Goal: Information Seeking & Learning: Find specific fact

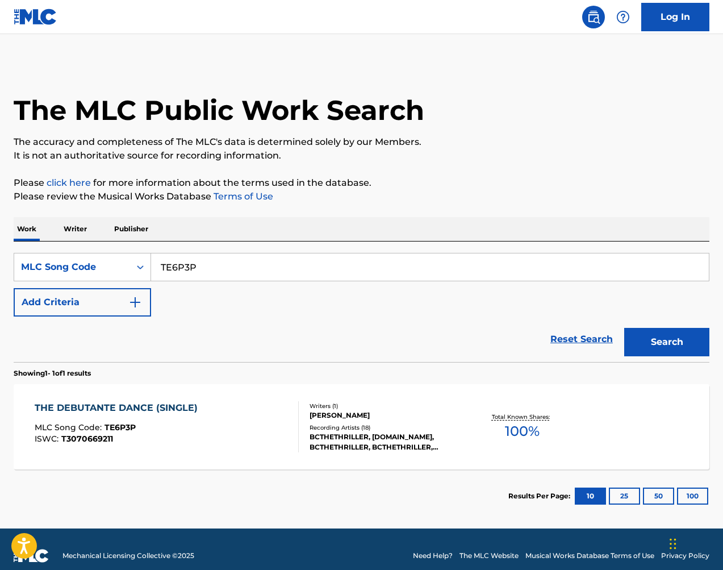
click at [305, 251] on div "SearchWithCriteria9e7eb33d-fddb-47f8-bcf2-3b0404cdd1e7 MLC Song Code TE6P3P Add…" at bounding box center [362, 301] width 696 height 120
click at [304, 253] on input "TE6P3P" at bounding box center [430, 266] width 558 height 27
drag, startPoint x: 304, startPoint y: 253, endPoint x: 318, endPoint y: 256, distance: 13.9
click at [304, 253] on input "TE6P3P" at bounding box center [430, 266] width 558 height 27
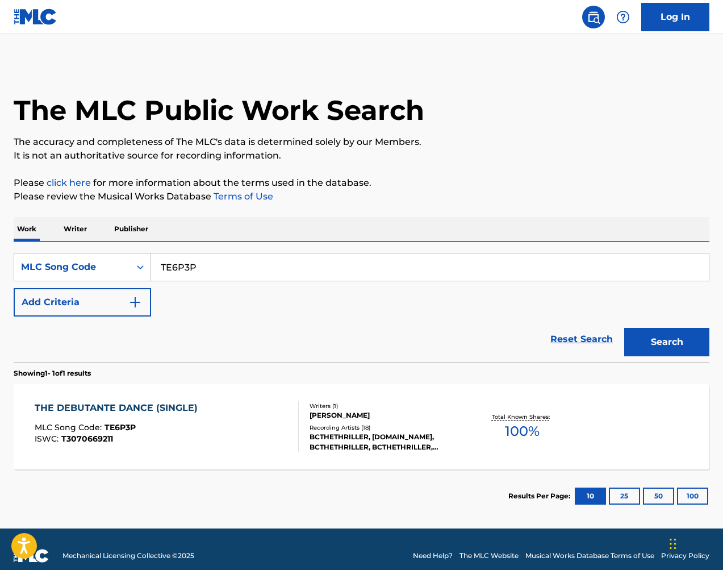
paste input "JB7EEV"
click at [657, 330] on button "Search" at bounding box center [666, 342] width 85 height 28
click at [328, 260] on input "JB7EEV" at bounding box center [430, 266] width 558 height 27
paste input "HQ2JVI"
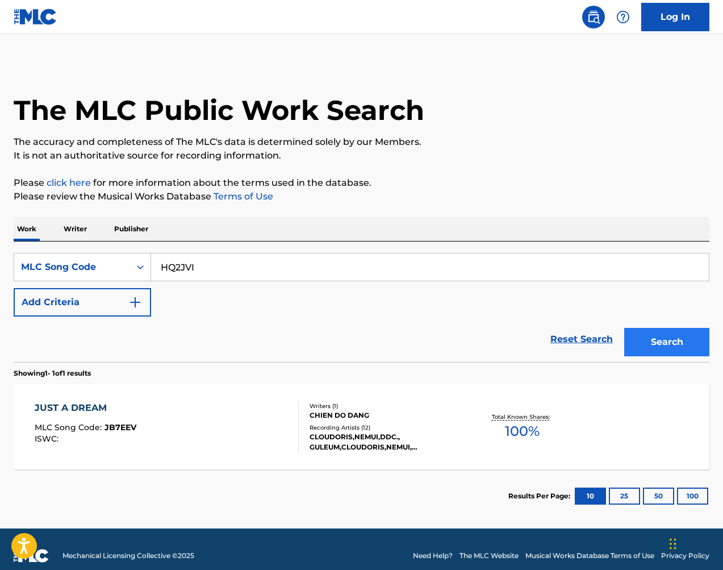
type input "HQ2JVI"
click at [677, 346] on button "Search" at bounding box center [666, 342] width 85 height 28
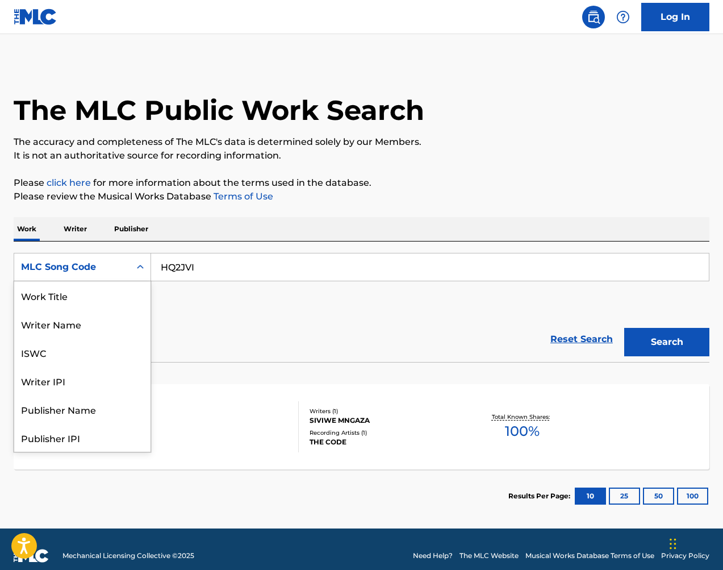
click at [114, 266] on div "MLC Song Code" at bounding box center [72, 267] width 102 height 14
drag, startPoint x: 102, startPoint y: 290, endPoint x: 122, endPoint y: 284, distance: 20.7
click at [102, 290] on div "Work Title" at bounding box center [82, 295] width 136 height 28
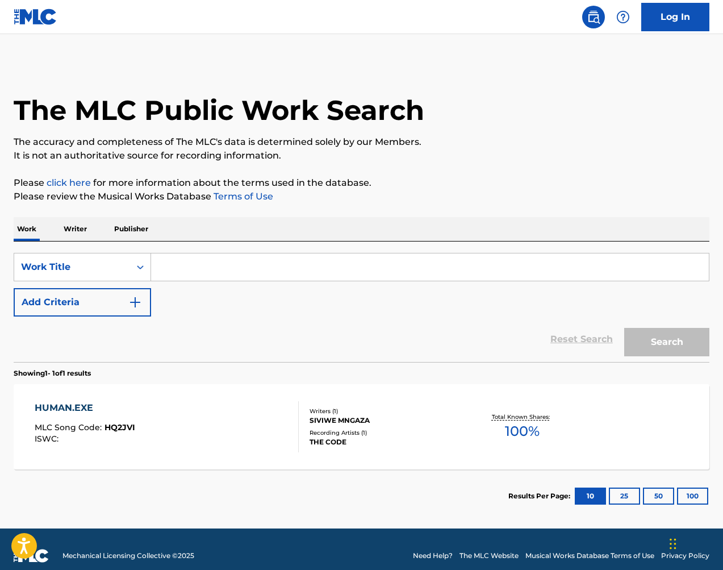
drag, startPoint x: 222, startPoint y: 255, endPoint x: 237, endPoint y: 259, distance: 15.7
click at [222, 255] on input "Search Form" at bounding box center [430, 266] width 558 height 27
paste input "Coffee at 3am"
type input "Coffee at 3am"
click at [670, 339] on button "Search" at bounding box center [666, 342] width 85 height 28
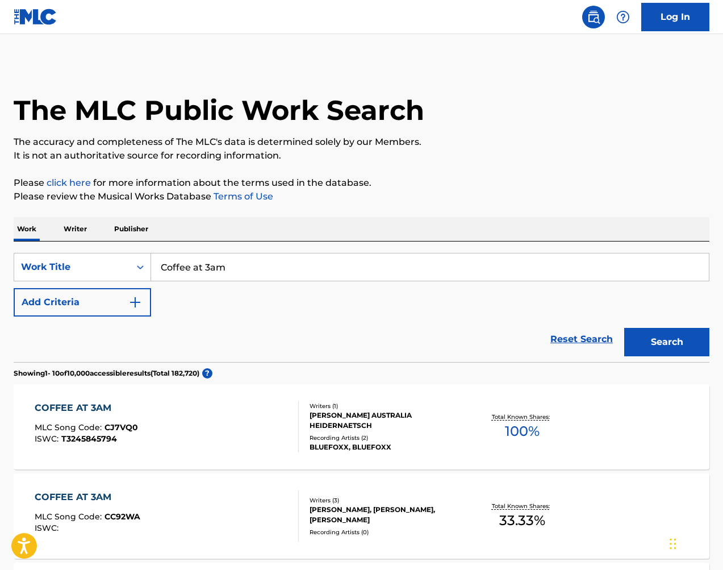
click at [498, 527] on div "Total Known Shares: 33.33 %" at bounding box center [522, 516] width 116 height 35
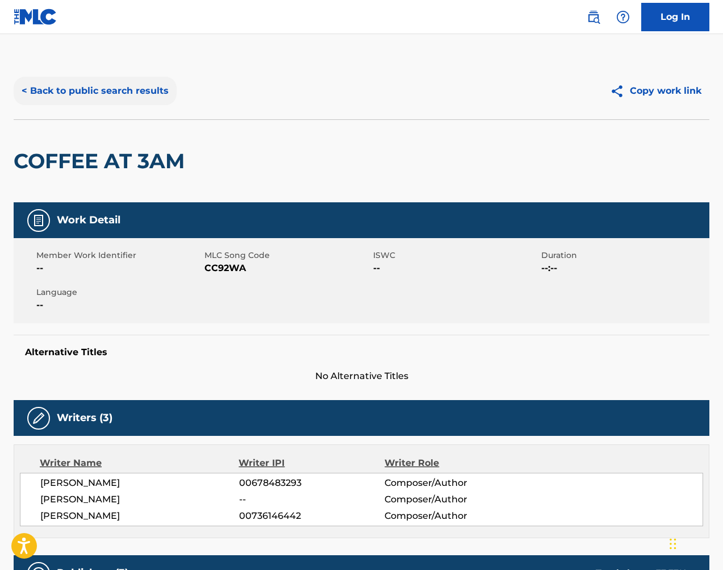
click at [123, 98] on button "< Back to public search results" at bounding box center [95, 91] width 163 height 28
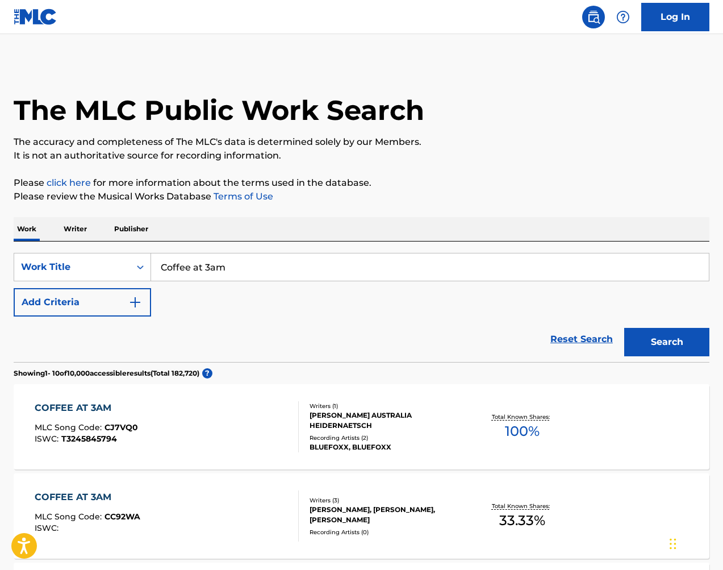
click at [310, 273] on input "Coffee at 3am" at bounding box center [430, 266] width 558 height 27
click at [310, 272] on input "Coffee at 3am" at bounding box center [430, 266] width 558 height 27
paste input "IC0K67"
click at [548, 267] on input "Coffee at IC0K67" at bounding box center [430, 266] width 558 height 27
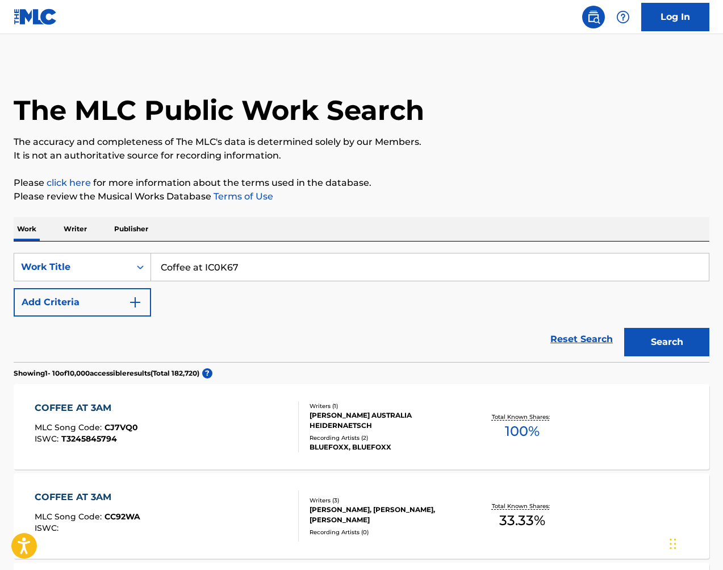
click at [549, 267] on input "Coffee at IC0K67" at bounding box center [430, 266] width 558 height 27
paste input "Search Form"
type input "IC0K67"
click at [655, 346] on button "Search" at bounding box center [666, 342] width 85 height 28
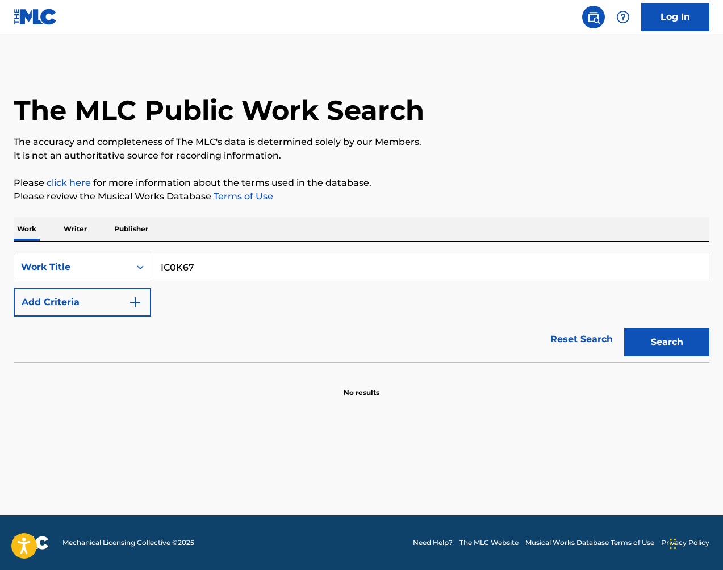
click at [104, 266] on div "Work Title" at bounding box center [72, 267] width 102 height 14
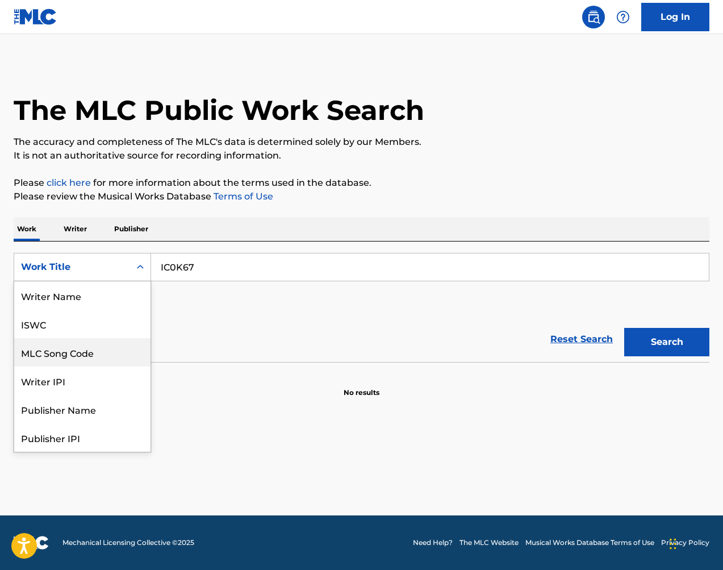
click at [118, 345] on div "MLC Song Code" at bounding box center [82, 352] width 136 height 28
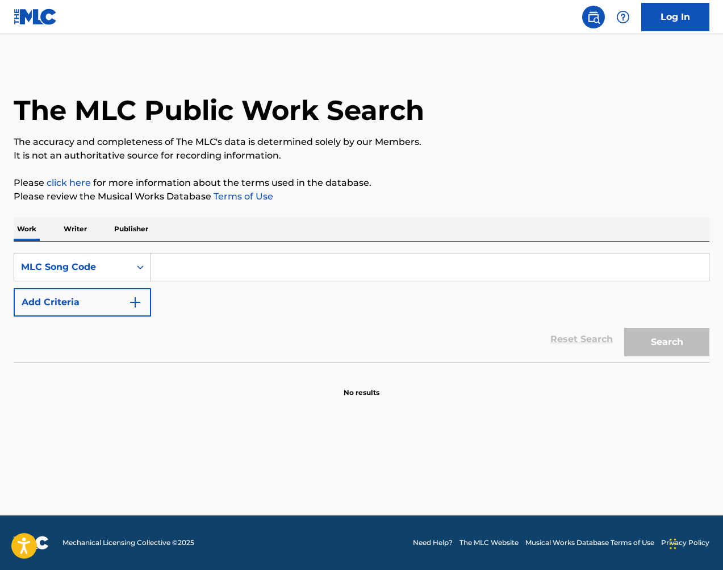
click at [660, 266] on input "Search Form" at bounding box center [430, 266] width 558 height 27
paste input "IC0K67"
click at [681, 331] on button "Search" at bounding box center [666, 342] width 85 height 28
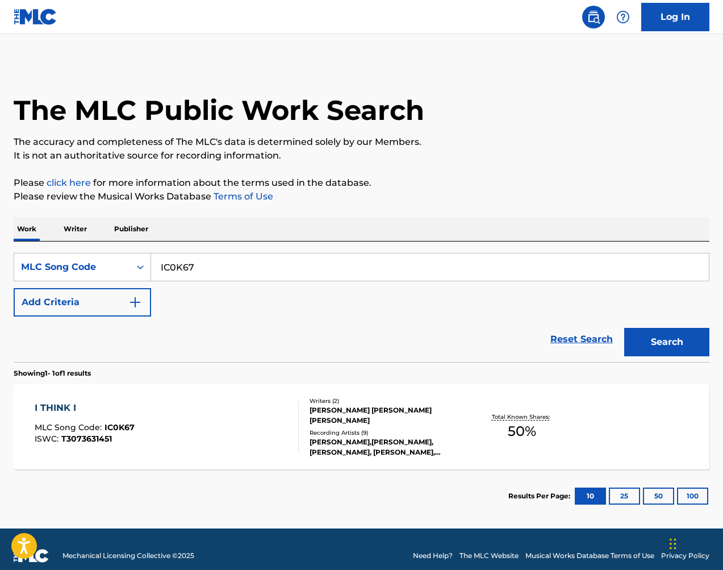
click at [360, 257] on input "IC0K67" at bounding box center [430, 266] width 558 height 27
drag, startPoint x: 722, startPoint y: 280, endPoint x: 484, endPoint y: 269, distance: 238.9
click at [484, 269] on input "IC0K67" at bounding box center [430, 266] width 558 height 27
paste input "SB1NMB"
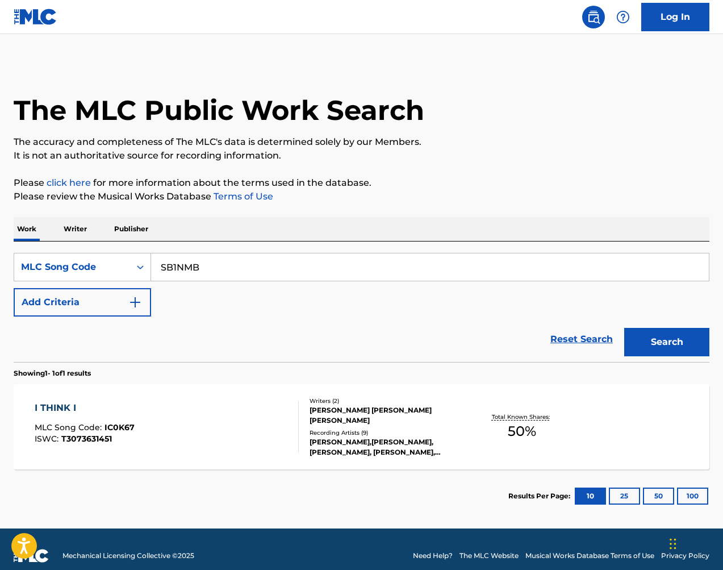
click at [711, 328] on div "The MLC Public Work Search The accuracy and completeness of The MLC's data is d…" at bounding box center [361, 292] width 723 height 460
click at [697, 328] on button "Search" at bounding box center [666, 342] width 85 height 28
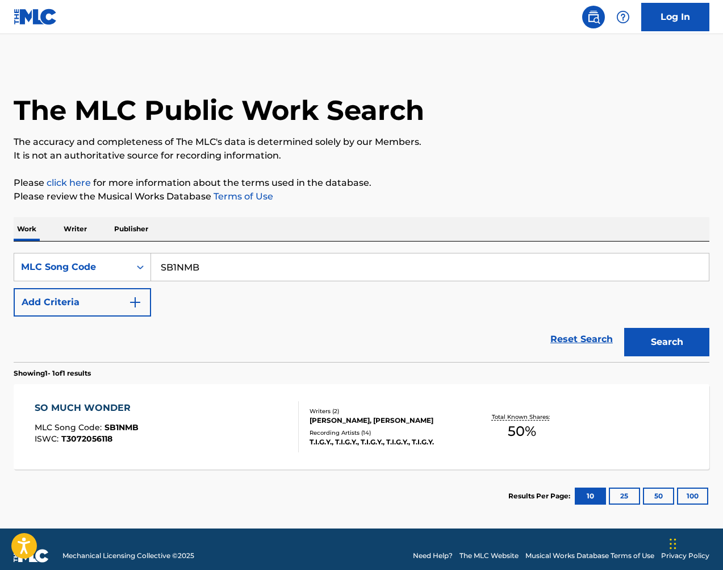
click at [313, 264] on input "SB1NMB" at bounding box center [430, 266] width 558 height 27
drag, startPoint x: 644, startPoint y: 274, endPoint x: 313, endPoint y: 264, distance: 330.9
click at [313, 264] on input "SB1NMB" at bounding box center [430, 266] width 558 height 27
paste input "I2A5U"
type input "SI2A5U"
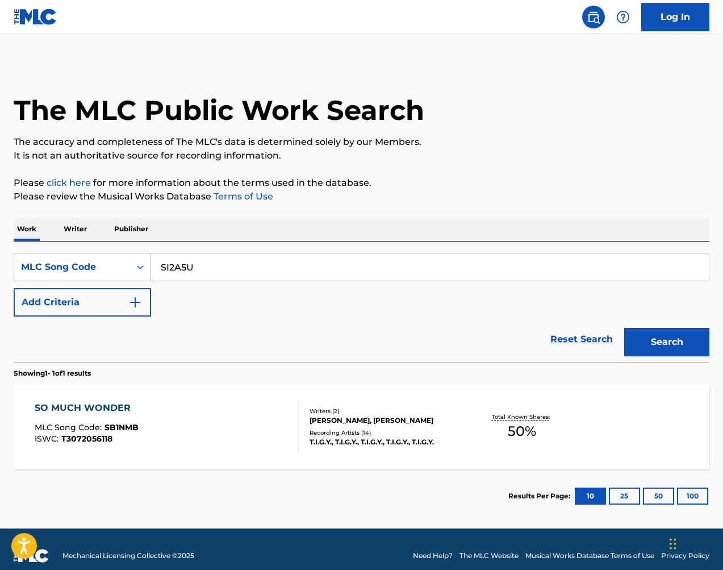
click at [661, 332] on button "Search" at bounding box center [666, 342] width 85 height 28
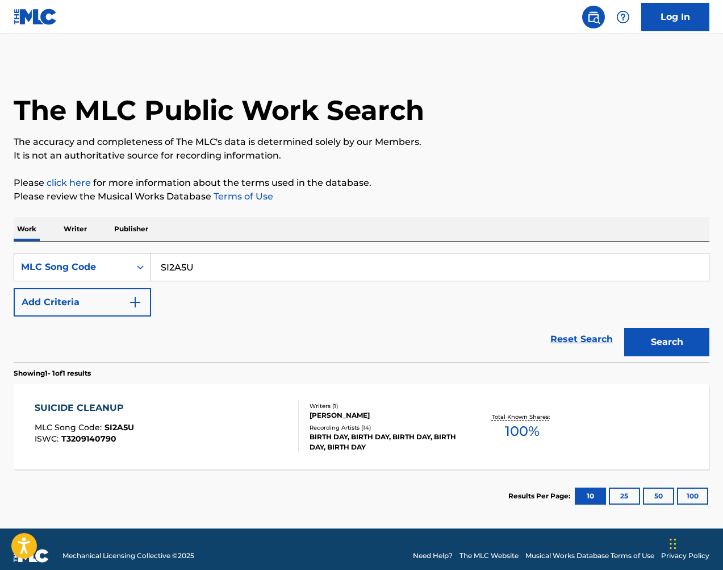
click at [343, 416] on div "[PERSON_NAME]" at bounding box center [387, 415] width 155 height 10
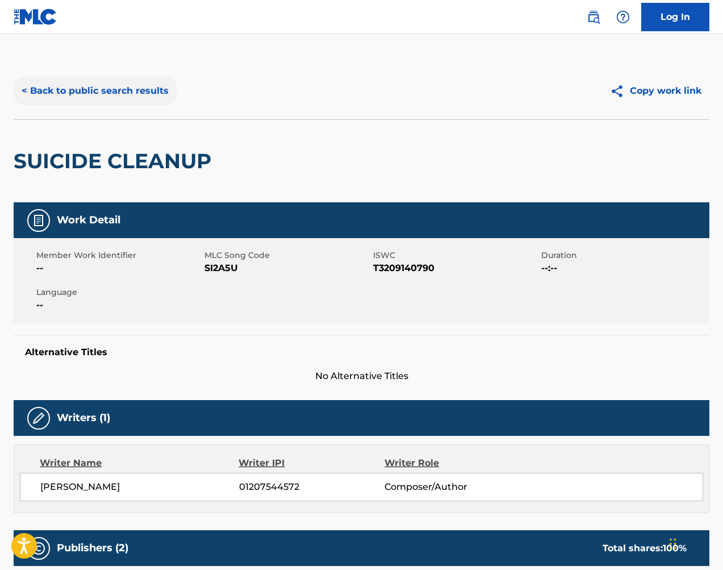
click at [136, 96] on button "< Back to public search results" at bounding box center [95, 91] width 163 height 28
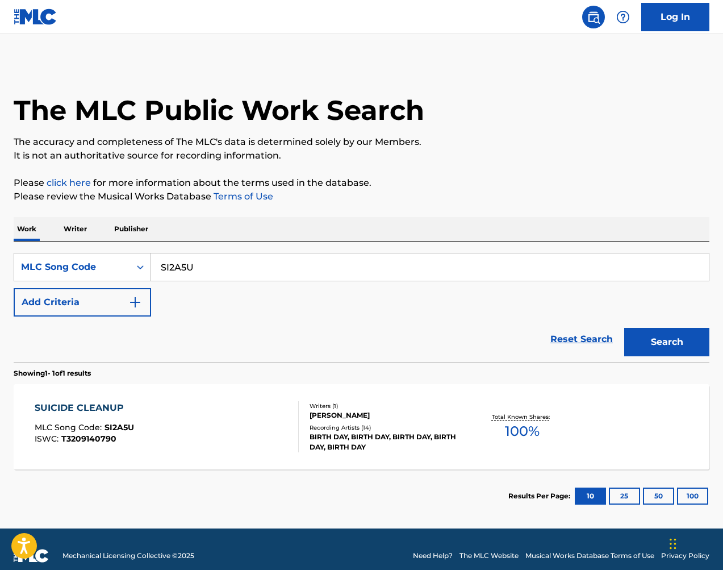
click at [240, 260] on input "SI2A5U" at bounding box center [430, 266] width 558 height 27
paste input "IG6EWZ"
click at [651, 334] on button "Search" at bounding box center [666, 342] width 85 height 28
click at [376, 271] on input "IG6EWZ" at bounding box center [430, 266] width 558 height 27
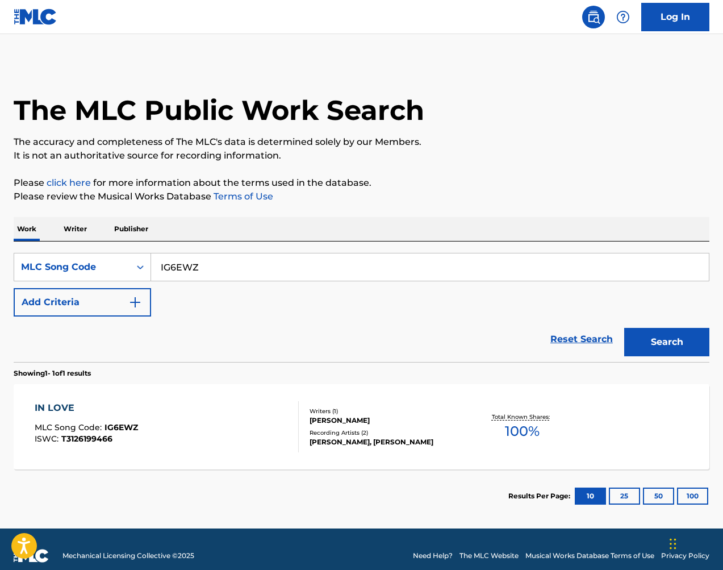
click at [376, 271] on input "IG6EWZ" at bounding box center [430, 266] width 558 height 27
paste input "P8063H"
click at [704, 351] on button "Search" at bounding box center [666, 342] width 85 height 28
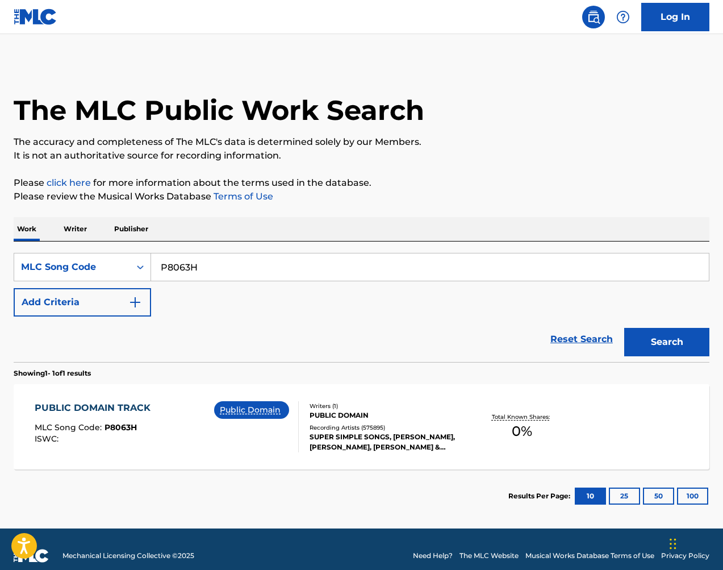
click at [224, 258] on input "P8063H" at bounding box center [430, 266] width 558 height 27
paste input "BD3VP5"
type input "BD3VP5"
click at [670, 332] on button "Search" at bounding box center [666, 342] width 85 height 28
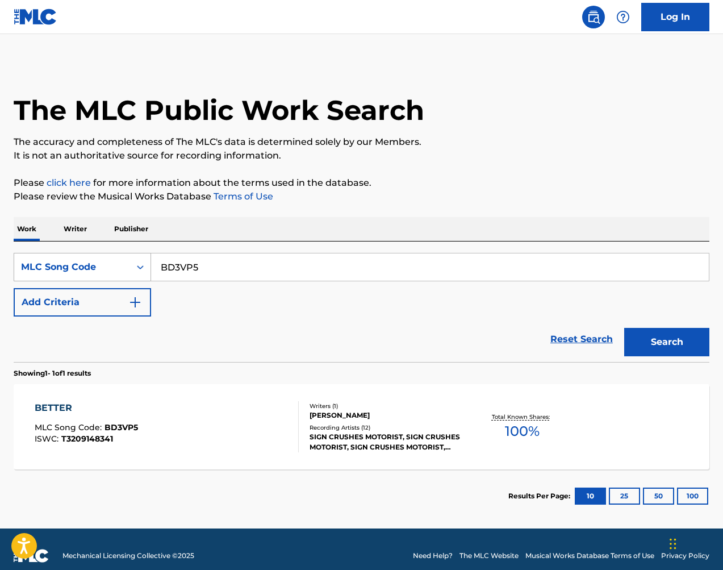
click at [72, 255] on div "MLC Song Code" at bounding box center [82, 267] width 137 height 28
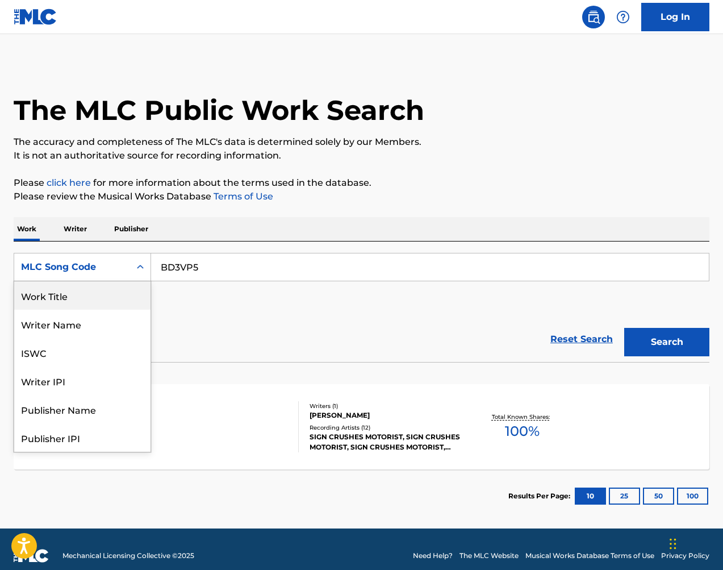
click at [102, 292] on div "Work Title" at bounding box center [82, 295] width 136 height 28
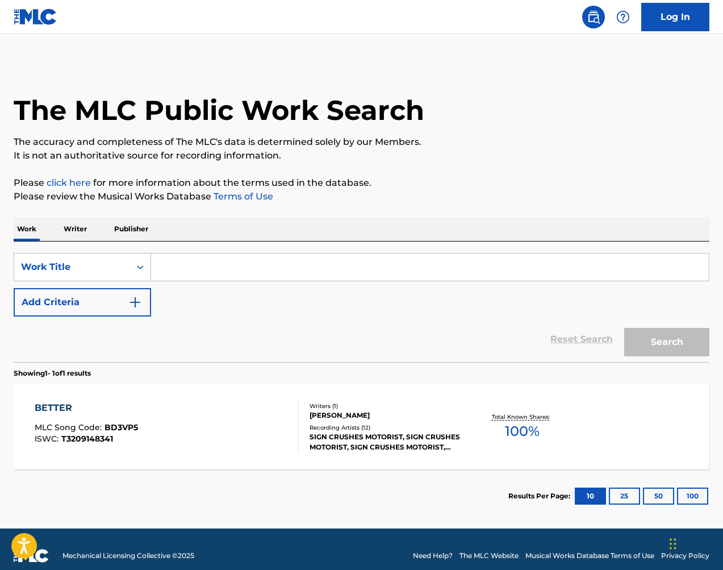
click at [240, 268] on input "Search Form" at bounding box center [430, 266] width 558 height 27
paste input "Shimmery Cease"
type input "Shimmery Cease"
click at [672, 332] on button "Search" at bounding box center [666, 342] width 85 height 28
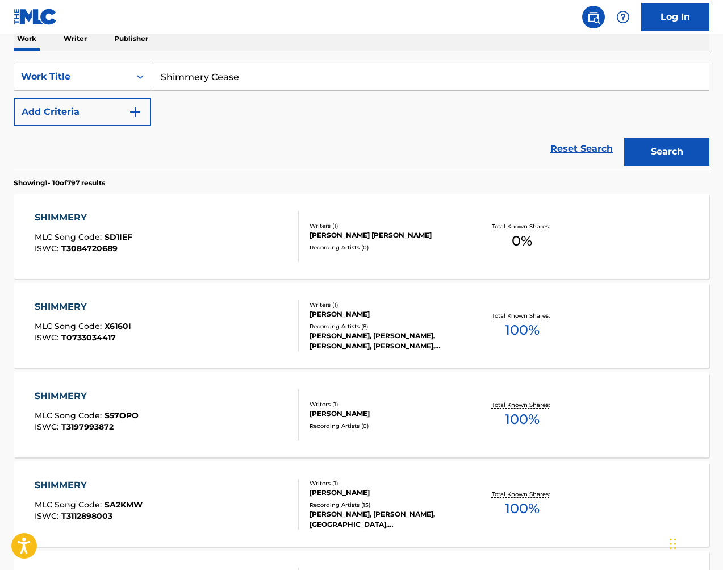
scroll to position [68, 0]
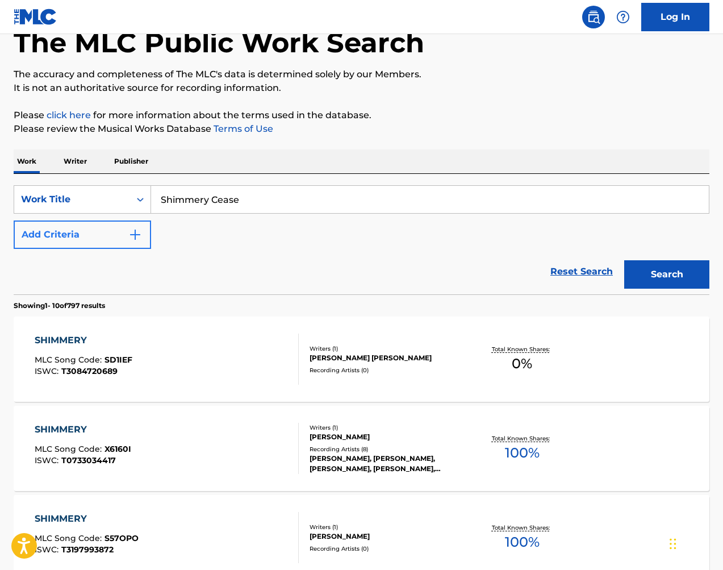
click at [116, 234] on button "Add Criteria" at bounding box center [82, 234] width 137 height 28
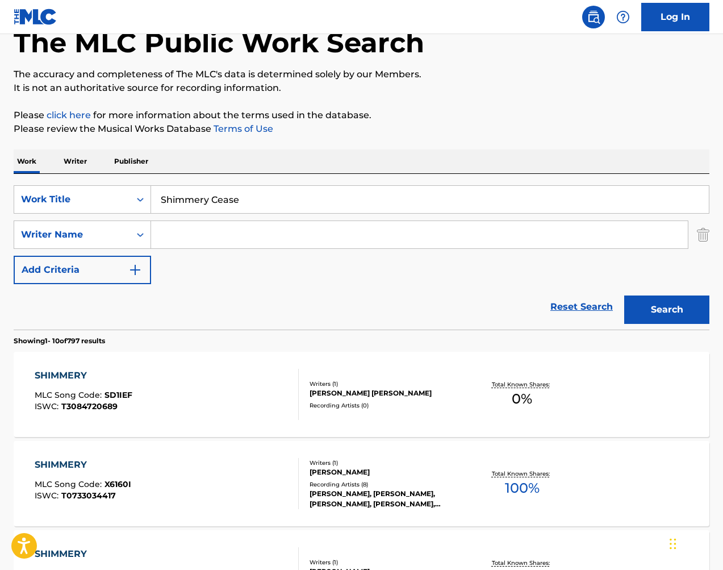
click at [259, 235] on input "Search Form" at bounding box center [419, 234] width 537 height 27
paste input "Thermolaise"
type input "Thermolaise"
click at [653, 309] on button "Search" at bounding box center [666, 309] width 85 height 28
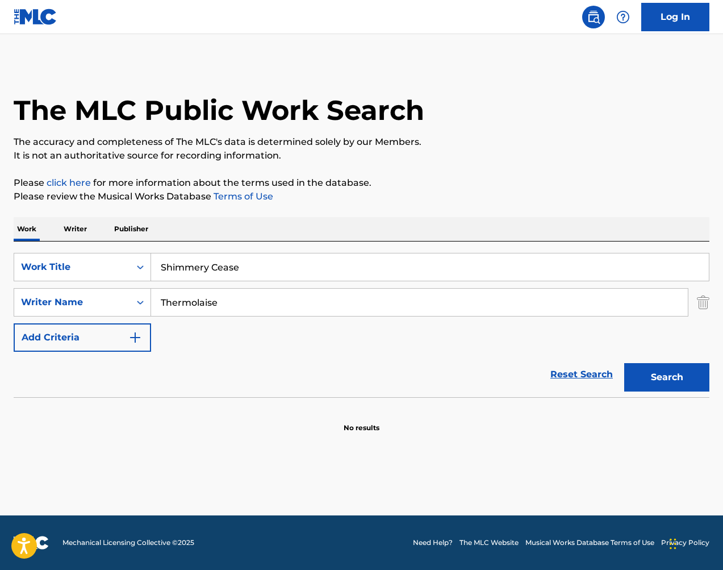
click at [703, 302] on img "Search Form" at bounding box center [703, 302] width 12 height 28
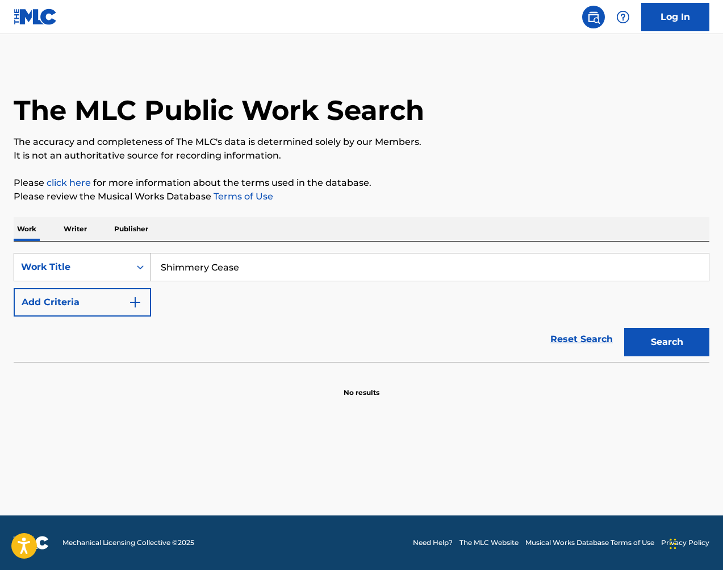
click at [123, 266] on div "Work Title" at bounding box center [72, 267] width 116 height 22
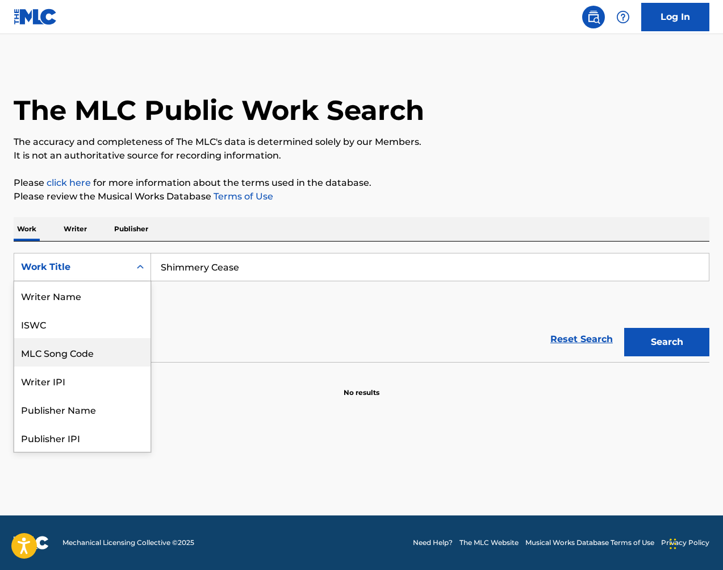
drag, startPoint x: 114, startPoint y: 347, endPoint x: 131, endPoint y: 336, distance: 19.9
click at [114, 347] on div "MLC Song Code" at bounding box center [82, 352] width 136 height 28
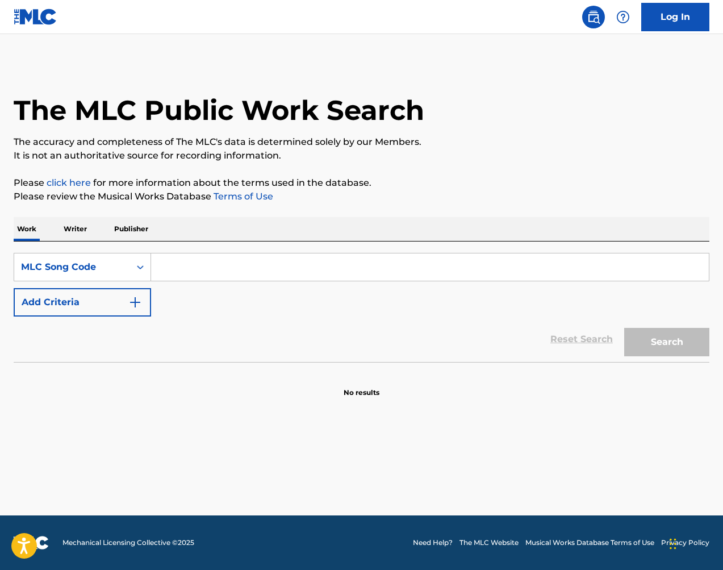
drag, startPoint x: 280, startPoint y: 264, endPoint x: 316, endPoint y: 270, distance: 36.9
click at [280, 264] on input "Search Form" at bounding box center [430, 266] width 558 height 27
paste input "HQ6UVV"
click at [653, 332] on button "Search" at bounding box center [666, 342] width 85 height 28
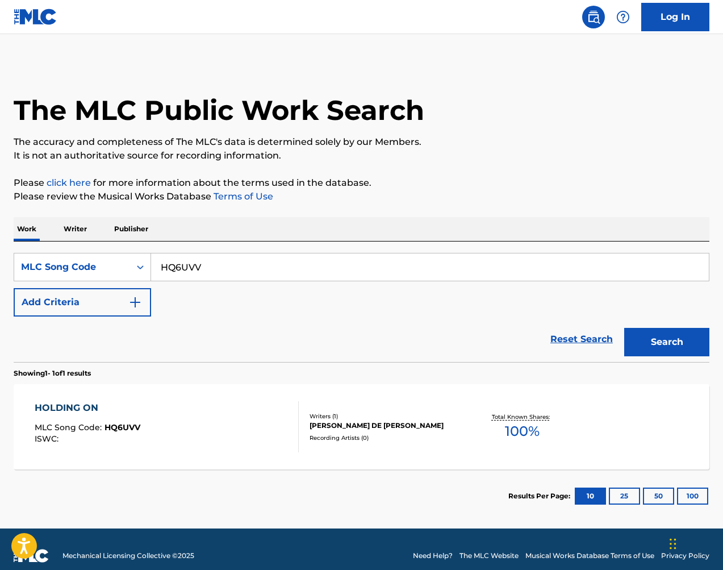
click at [424, 266] on input "HQ6UVV" at bounding box center [430, 266] width 558 height 27
paste input "TC23ES"
click at [685, 337] on button "Search" at bounding box center [666, 342] width 85 height 28
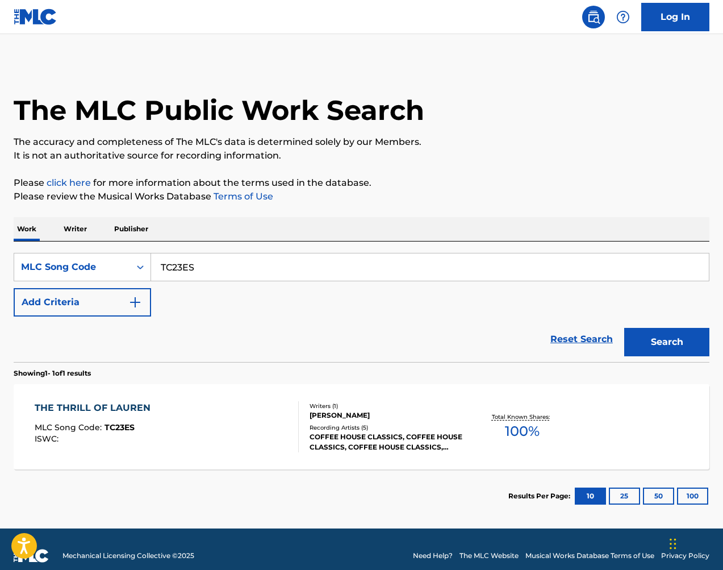
click at [231, 267] on input "TC23ES" at bounding box center [430, 266] width 558 height 27
paste input "YP26AW"
click at [665, 340] on button "Search" at bounding box center [666, 342] width 85 height 28
click at [272, 261] on input "YP26AW" at bounding box center [430, 266] width 558 height 27
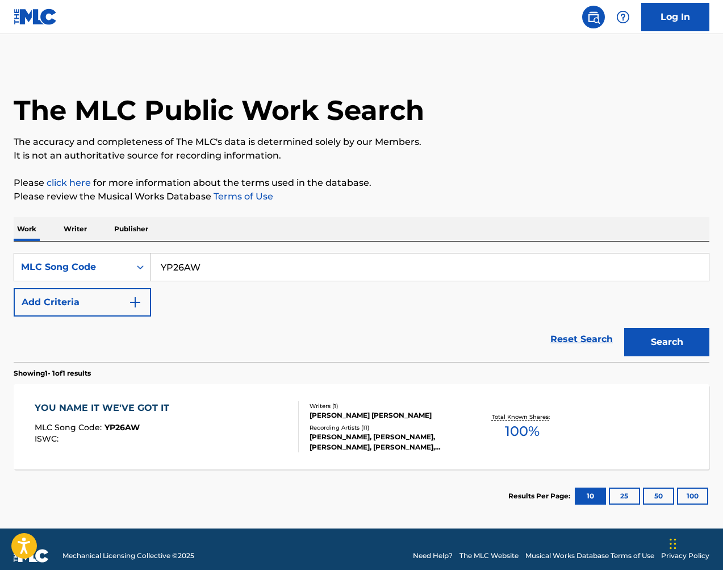
click at [272, 261] on input "YP26AW" at bounding box center [430, 266] width 558 height 27
paste input "OM3H1M"
click at [657, 337] on button "Search" at bounding box center [666, 342] width 85 height 28
click at [580, 265] on input "OM3H1M" at bounding box center [430, 266] width 558 height 27
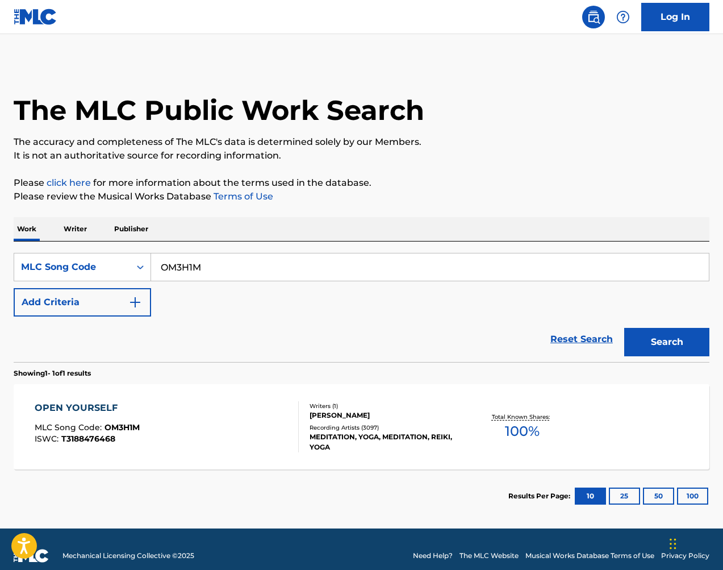
click at [580, 265] on input "OM3H1M" at bounding box center [430, 266] width 558 height 27
paste input "MR3HTR"
click at [693, 345] on button "Search" at bounding box center [666, 342] width 85 height 28
click at [411, 257] on input "MR3HTR" at bounding box center [430, 266] width 558 height 27
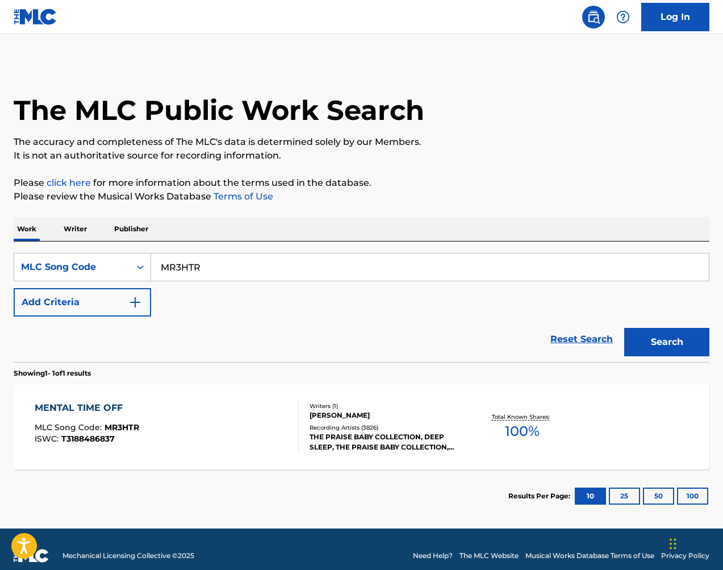
paste input "S519VC"
click at [646, 328] on button "Search" at bounding box center [666, 342] width 85 height 28
click at [328, 270] on input "S519VC" at bounding box center [430, 266] width 558 height 27
paste input "TB1QA5"
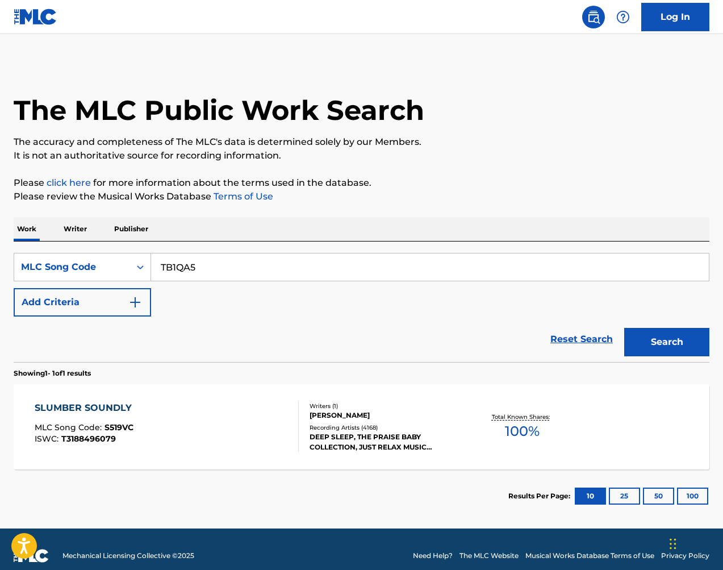
click at [682, 339] on button "Search" at bounding box center [666, 342] width 85 height 28
click at [380, 268] on input "TB1QA5" at bounding box center [430, 266] width 558 height 27
paste input "PM9K7V"
click at [674, 335] on button "Search" at bounding box center [666, 342] width 85 height 28
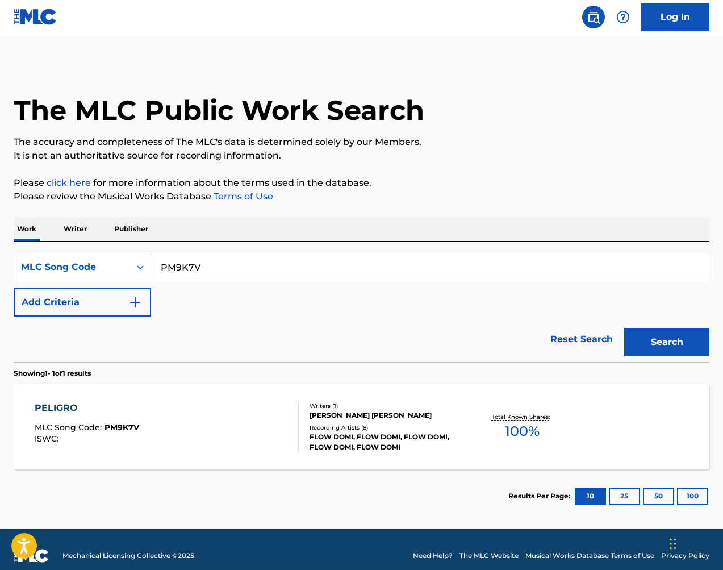
click at [363, 273] on input "PM9K7V" at bounding box center [430, 266] width 558 height 27
click at [362, 273] on input "PM9K7V" at bounding box center [430, 266] width 558 height 27
click at [364, 272] on input "PM9K7V" at bounding box center [430, 266] width 558 height 27
click at [376, 270] on input "PM9K7V" at bounding box center [430, 266] width 558 height 27
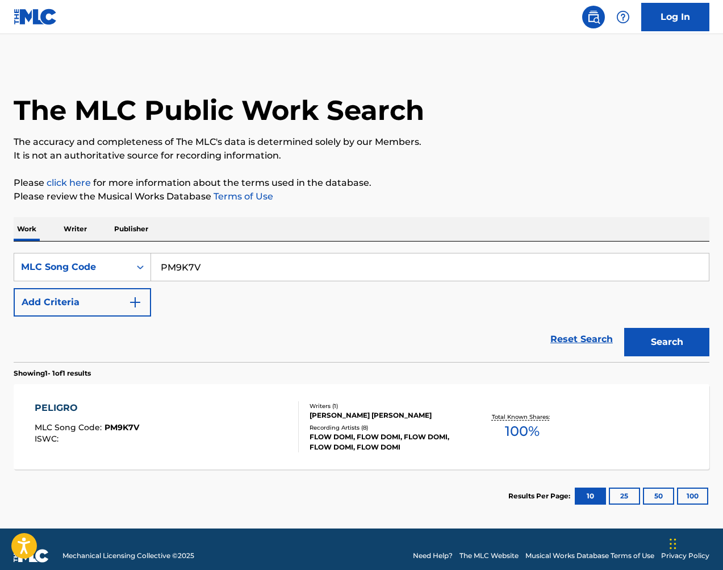
paste input "I22639"
click at [682, 336] on button "Search" at bounding box center [666, 342] width 85 height 28
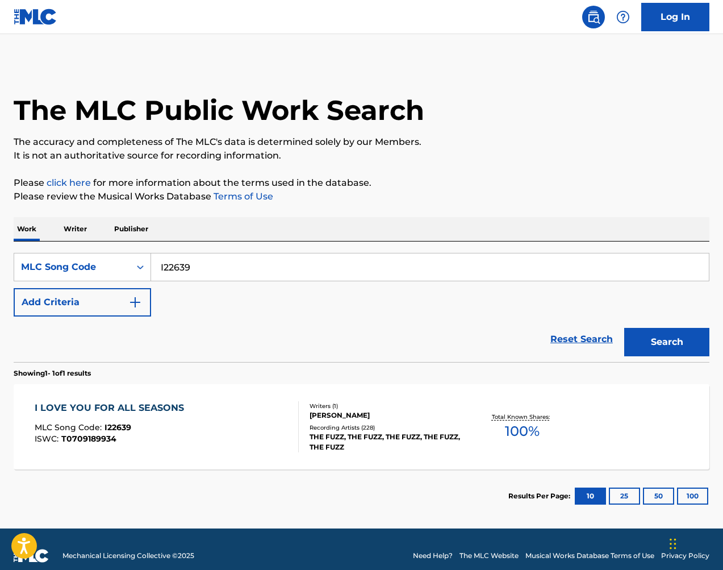
click at [565, 269] on input "I22639" at bounding box center [430, 266] width 558 height 27
paste input "AW7I3H"
click at [652, 337] on button "Search" at bounding box center [666, 342] width 85 height 28
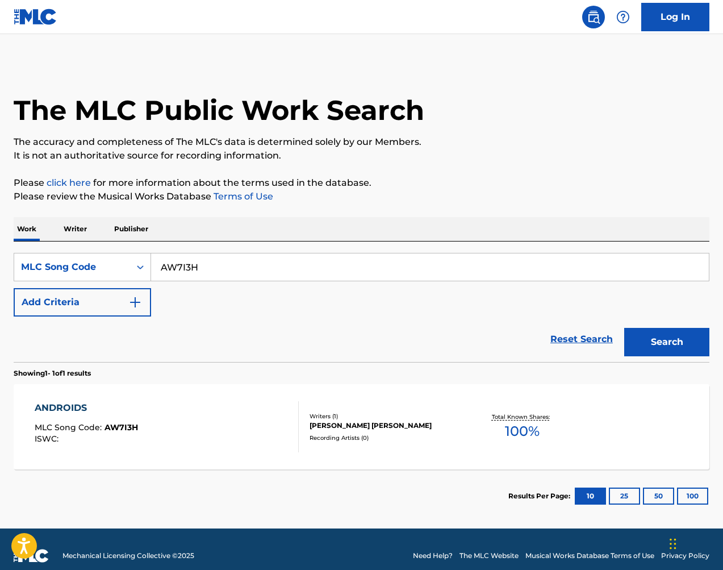
click at [337, 259] on input "AW7I3H" at bounding box center [430, 266] width 558 height 27
drag, startPoint x: 658, startPoint y: 283, endPoint x: 337, endPoint y: 259, distance: 321.9
click at [337, 259] on input "AW7I3H" at bounding box center [430, 266] width 558 height 27
paste input "LB1326"
click at [710, 342] on div "The MLC Public Work Search The accuracy and completeness of The MLC's data is d…" at bounding box center [361, 292] width 723 height 460
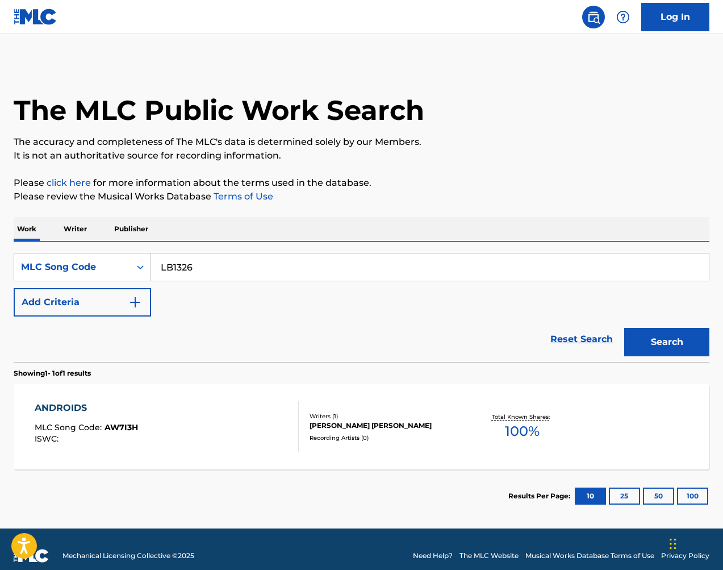
click at [698, 340] on button "Search" at bounding box center [666, 342] width 85 height 28
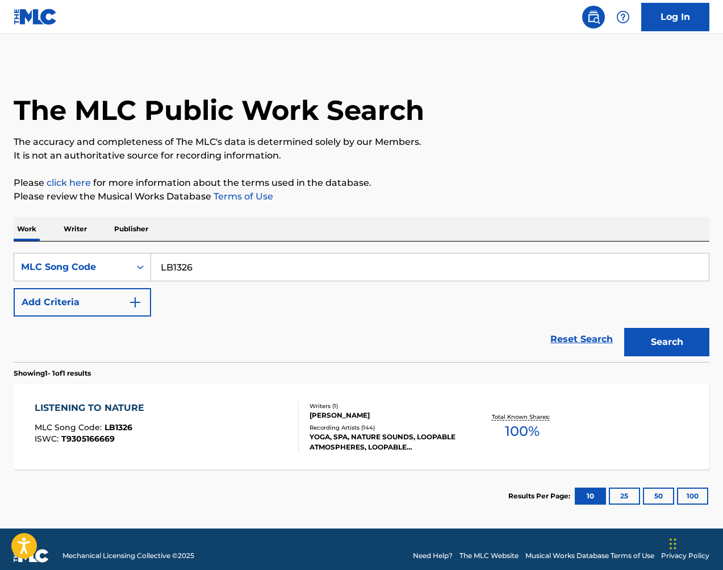
click at [403, 261] on input "LB1326" at bounding box center [430, 266] width 558 height 27
paste input "EC1ZDD"
click at [684, 341] on button "Search" at bounding box center [666, 342] width 85 height 28
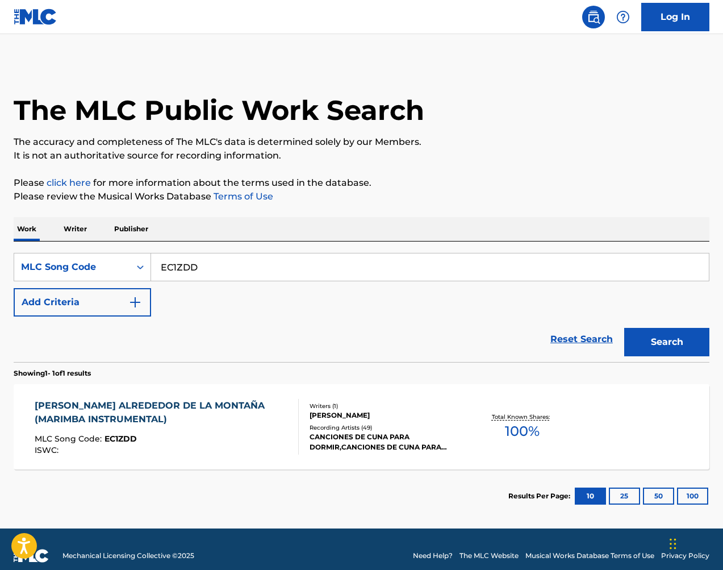
click at [534, 272] on input "EC1ZDD" at bounding box center [430, 266] width 558 height 27
paste input "QB2TDV"
click at [684, 352] on button "Search" at bounding box center [666, 342] width 85 height 28
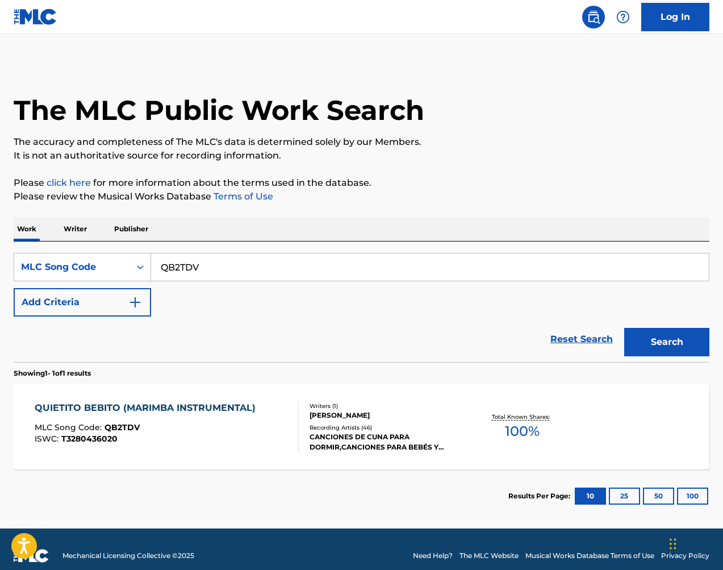
click at [336, 270] on input "QB2TDV" at bounding box center [430, 266] width 558 height 27
paste input "P"
click at [699, 349] on button "Search" at bounding box center [666, 342] width 85 height 28
click at [403, 266] on input "QB2TDP" at bounding box center [430, 266] width 558 height 27
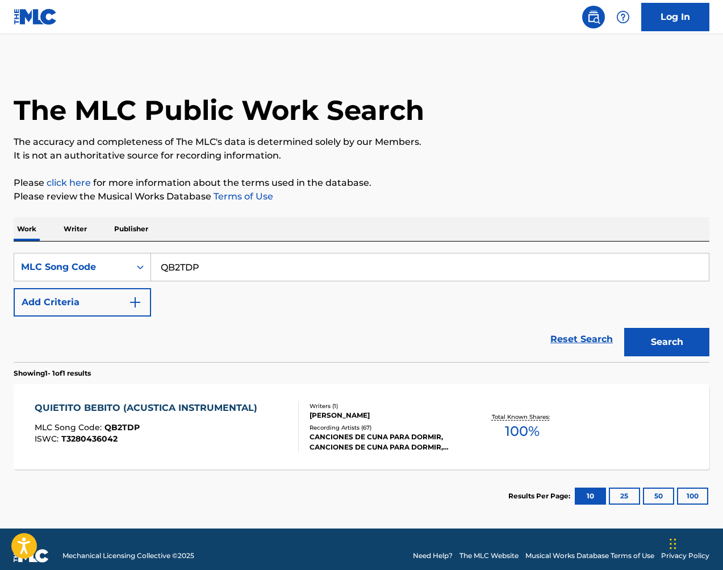
click at [403, 266] on input "QB2TDP" at bounding box center [430, 266] width 558 height 27
paste input "X03784"
click at [681, 332] on button "Search" at bounding box center [666, 342] width 85 height 28
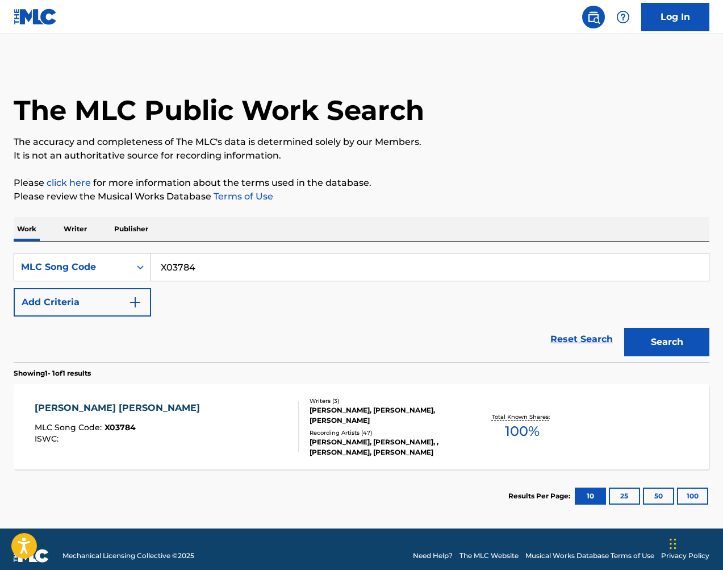
click at [390, 259] on input "X03784" at bounding box center [430, 266] width 558 height 27
paste input "AVCSIL"
click at [668, 340] on button "Search" at bounding box center [666, 342] width 85 height 28
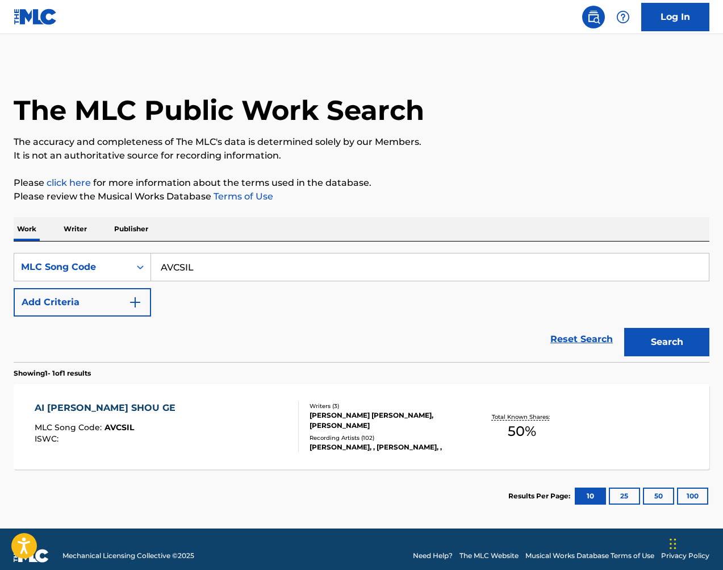
click at [411, 269] on input "AVCSIL" at bounding box center [430, 266] width 558 height 27
paste input "Z0501N"
click at [652, 334] on button "Search" at bounding box center [666, 342] width 85 height 28
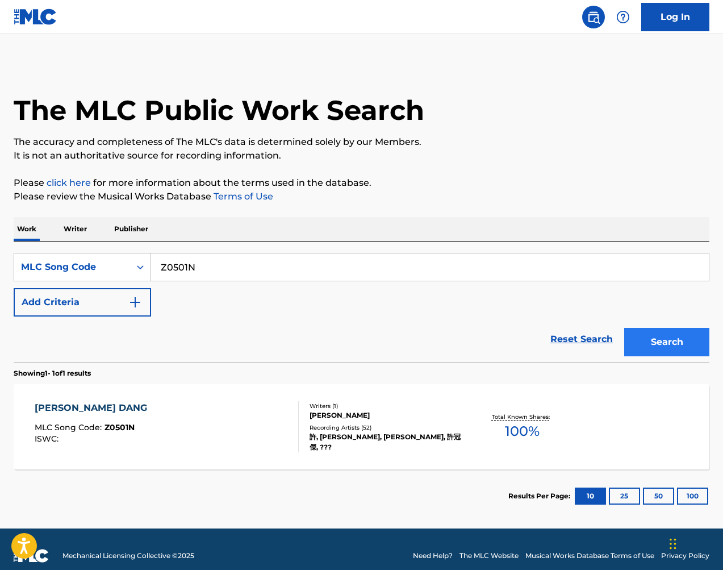
click at [262, 269] on input "Z0501N" at bounding box center [430, 266] width 558 height 27
drag, startPoint x: 643, startPoint y: 331, endPoint x: 262, endPoint y: 269, distance: 386.2
click at [262, 269] on input "Z0501N" at bounding box center [430, 266] width 558 height 27
paste input "DVCMEO"
click at [684, 347] on button "Search" at bounding box center [666, 342] width 85 height 28
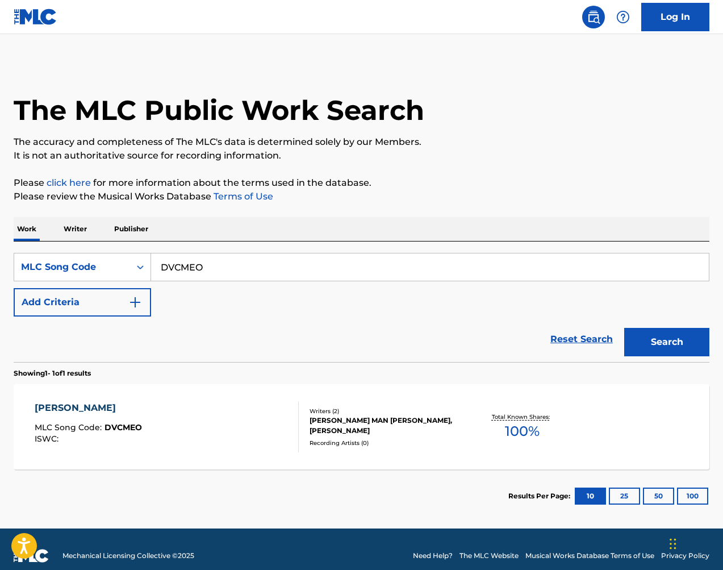
click at [338, 262] on input "DVCMEO" at bounding box center [430, 266] width 558 height 27
drag, startPoint x: 707, startPoint y: 311, endPoint x: 338, endPoint y: 262, distance: 371.9
click at [338, 262] on input "DVCMEO" at bounding box center [430, 266] width 558 height 27
paste input "Z0354E"
click at [677, 337] on button "Search" at bounding box center [666, 342] width 85 height 28
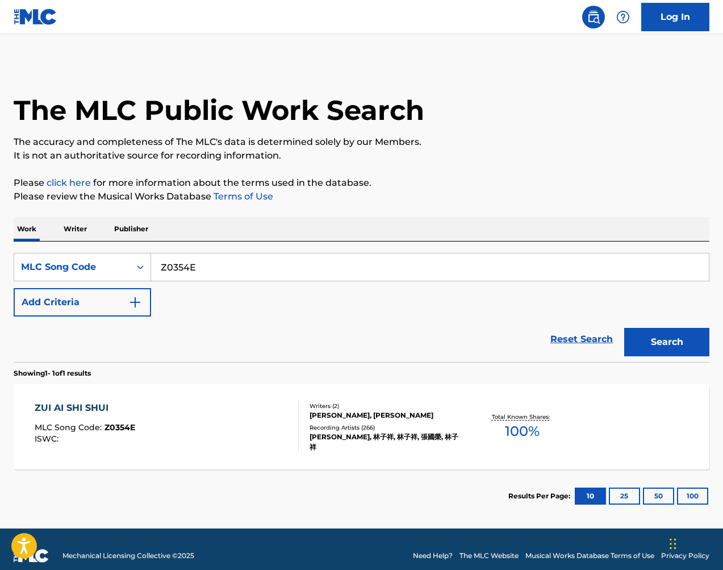
click at [446, 258] on input "Z0354E" at bounding box center [430, 266] width 558 height 27
click at [445, 258] on input "Z0354E" at bounding box center [430, 266] width 558 height 27
paste input "W5760G"
click at [667, 337] on button "Search" at bounding box center [666, 342] width 85 height 28
click at [235, 271] on input "W5760G" at bounding box center [430, 266] width 558 height 27
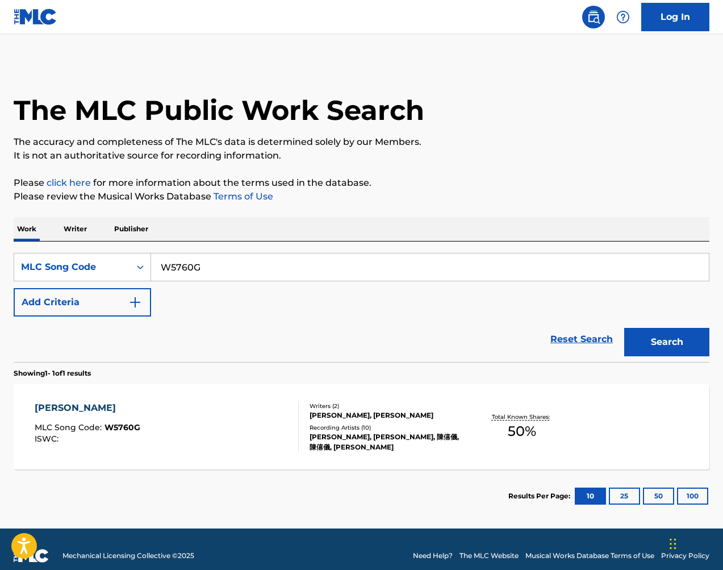
drag, startPoint x: 662, startPoint y: 304, endPoint x: 235, endPoint y: 271, distance: 428.0
click at [235, 271] on input "W5760G" at bounding box center [430, 266] width 558 height 27
paste input "BV81QC"
click at [673, 335] on button "Search" at bounding box center [666, 342] width 85 height 28
click at [332, 273] on input "BV81QC" at bounding box center [430, 266] width 558 height 27
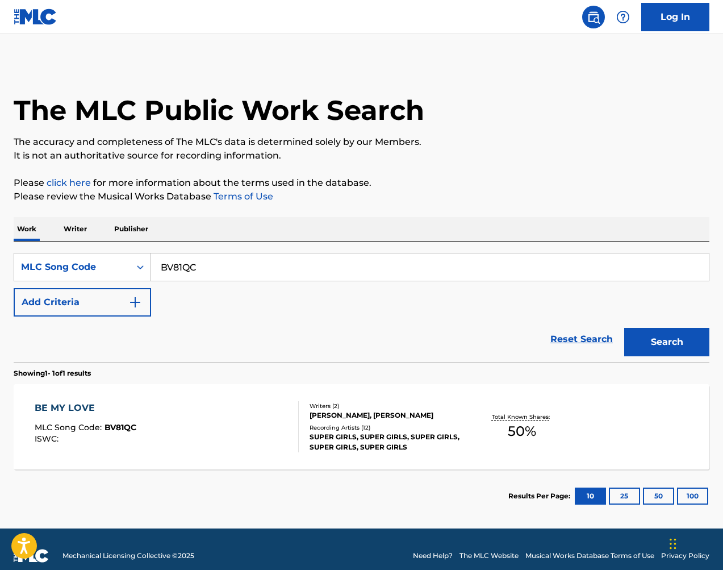
click at [332, 273] on input "BV81QC" at bounding box center [430, 266] width 558 height 27
paste input "S52DGM"
type input "S52DGM"
click at [648, 336] on button "Search" at bounding box center [666, 342] width 85 height 28
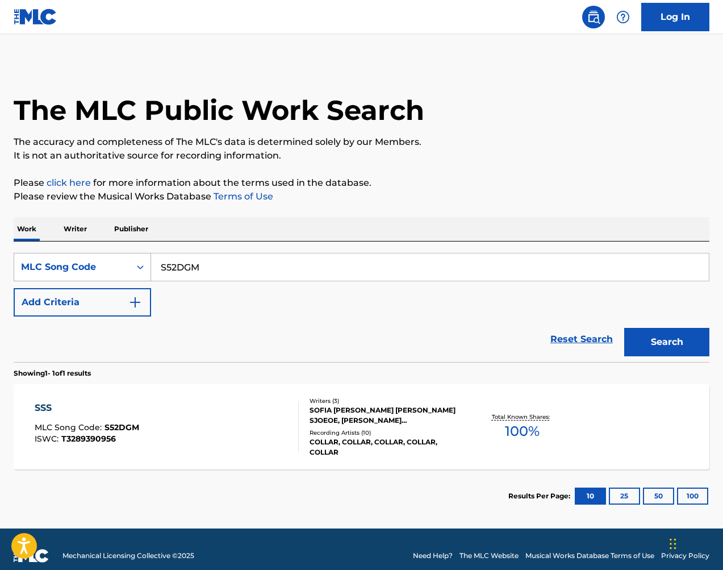
click at [106, 271] on div "MLC Song Code" at bounding box center [72, 267] width 102 height 14
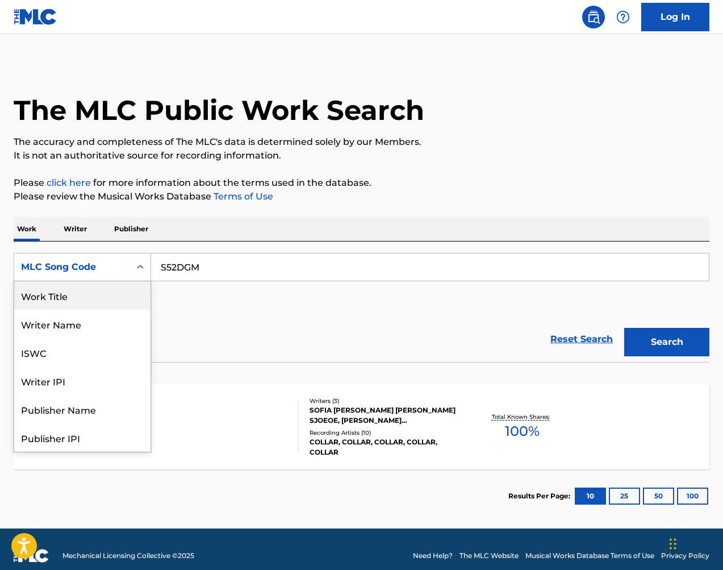
click at [105, 293] on div "Work Title" at bounding box center [82, 295] width 136 height 28
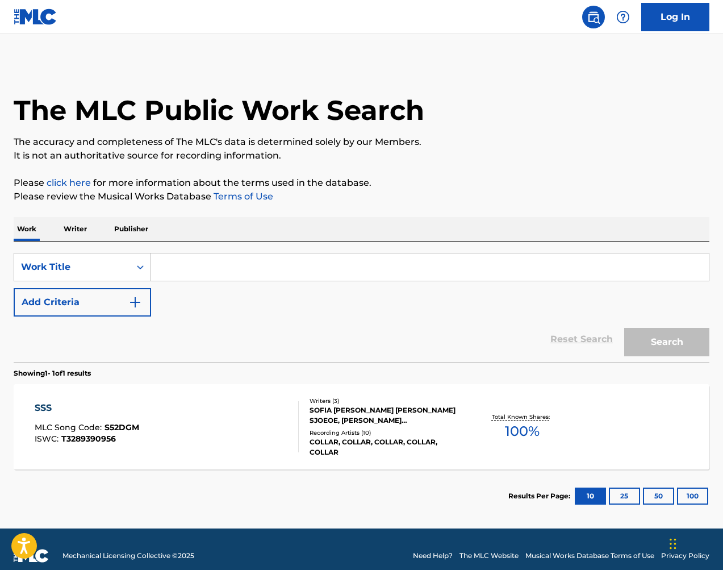
click at [216, 272] on input "Search Form" at bounding box center [430, 266] width 558 height 27
type input "love songs"
click at [134, 300] on img "Search Form" at bounding box center [135, 302] width 14 height 14
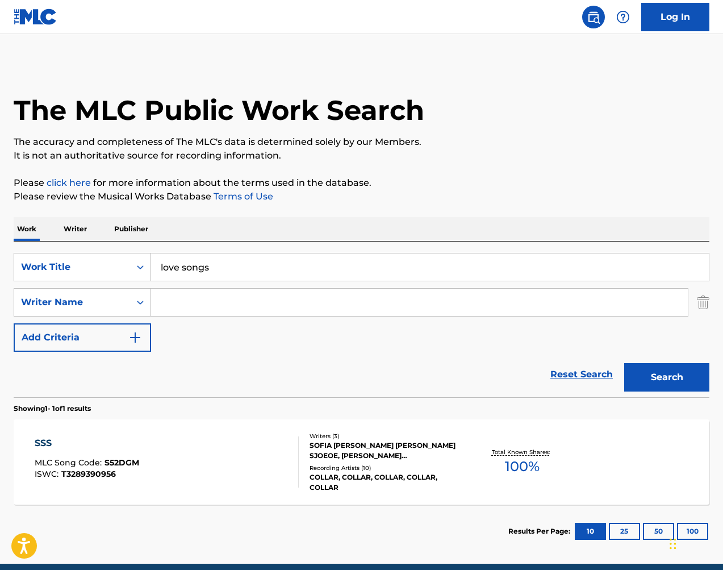
click at [218, 309] on input "Search Form" at bounding box center [419, 302] width 537 height 27
type input "[PERSON_NAME]"
click at [667, 377] on button "Search" at bounding box center [666, 377] width 85 height 28
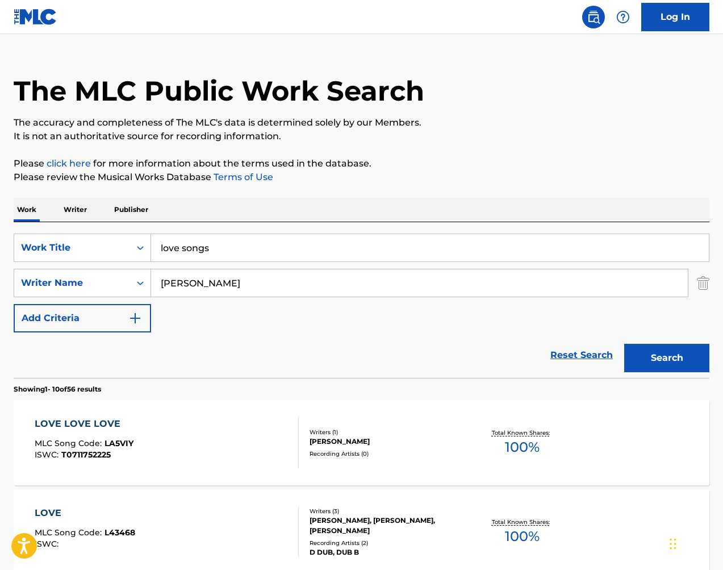
scroll to position [13, 0]
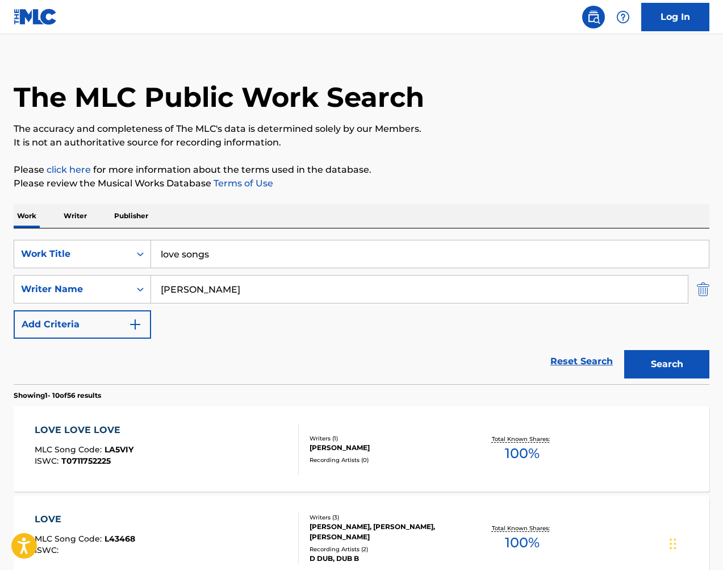
click at [704, 288] on img "Search Form" at bounding box center [703, 289] width 12 height 28
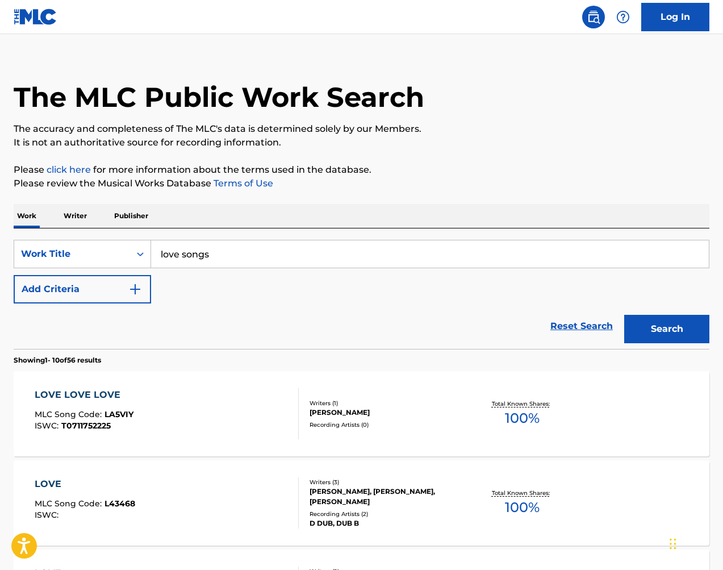
click at [152, 245] on input "love songs" at bounding box center [430, 253] width 558 height 27
click at [131, 248] on div "Search Form" at bounding box center [140, 254] width 20 height 20
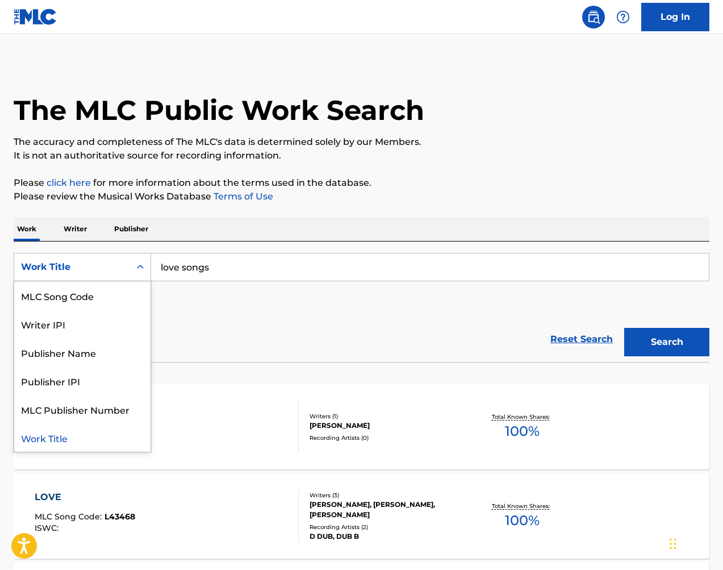
scroll to position [0, 0]
drag, startPoint x: 88, startPoint y: 285, endPoint x: 110, endPoint y: 284, distance: 22.2
click at [87, 285] on div "MLC Song Code" at bounding box center [82, 295] width 136 height 28
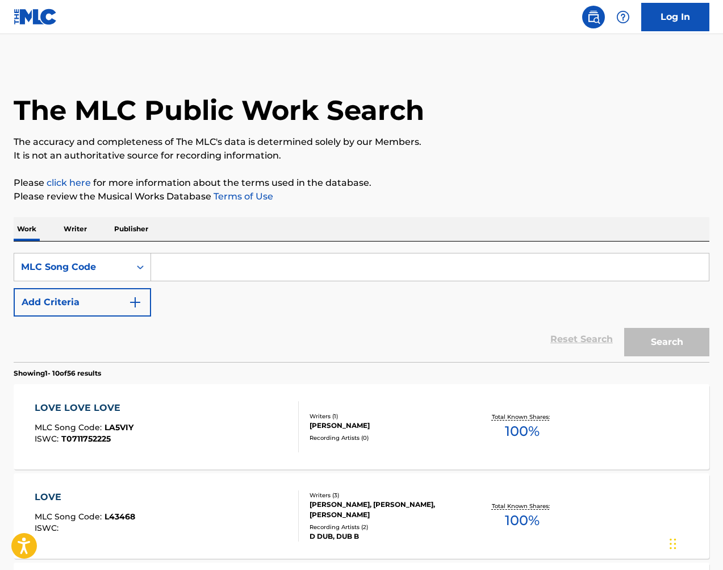
click at [268, 264] on input "Search Form" at bounding box center [430, 266] width 558 height 27
paste input "WB4YRR"
click at [662, 342] on button "Search" at bounding box center [666, 342] width 85 height 28
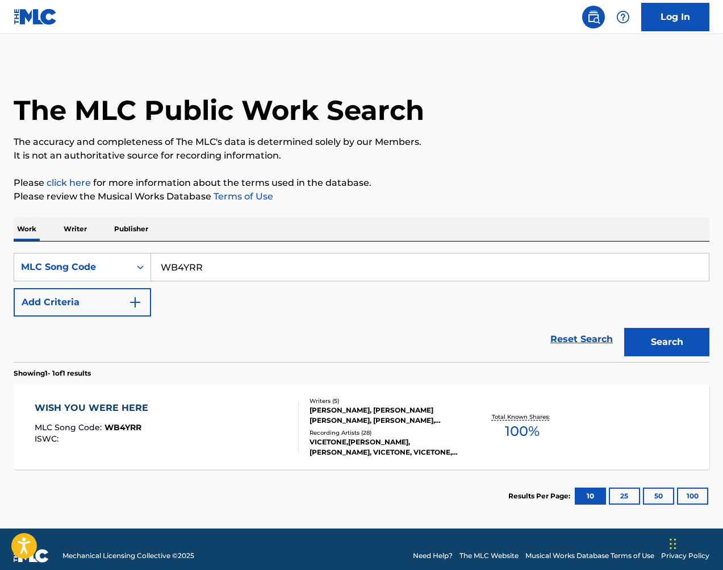
click at [287, 271] on input "WB4YRR" at bounding box center [430, 266] width 558 height 27
click at [295, 264] on input "WB4YRR" at bounding box center [430, 266] width 558 height 27
paste input "A763A"
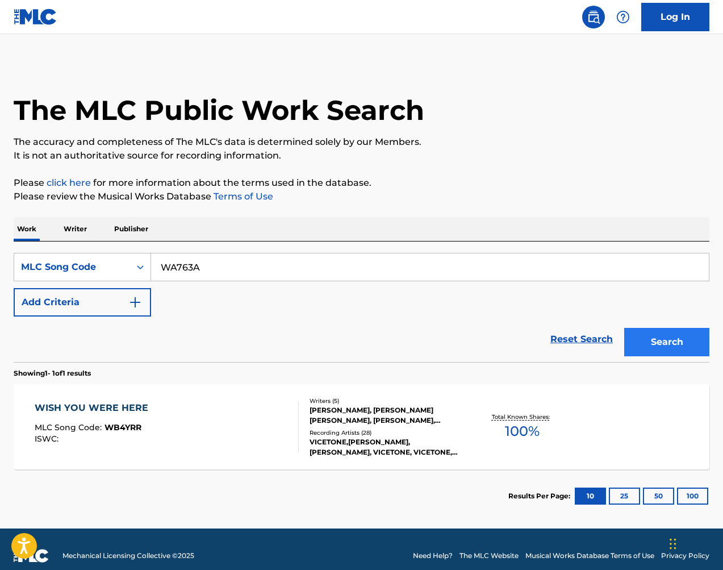
type input "WA763A"
click at [678, 344] on button "Search" at bounding box center [666, 342] width 85 height 28
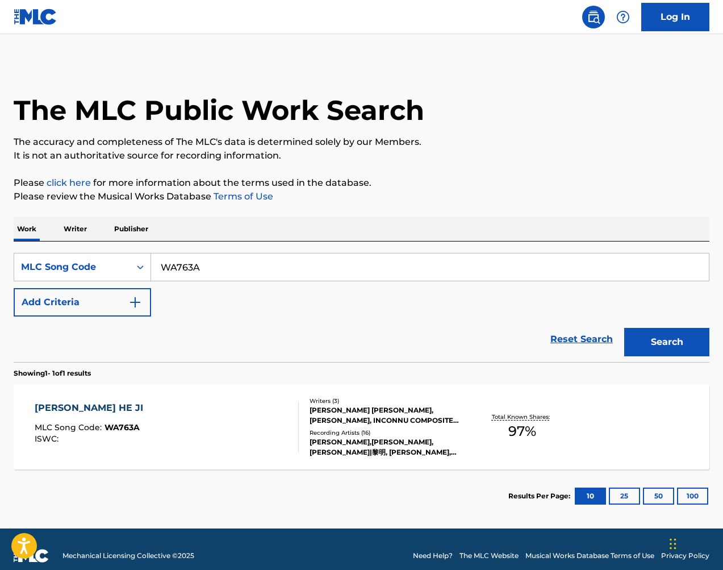
click at [383, 406] on div "[PERSON_NAME] [PERSON_NAME], [PERSON_NAME], INCONNU COMPOSITEUR AUTEUR" at bounding box center [387, 415] width 155 height 20
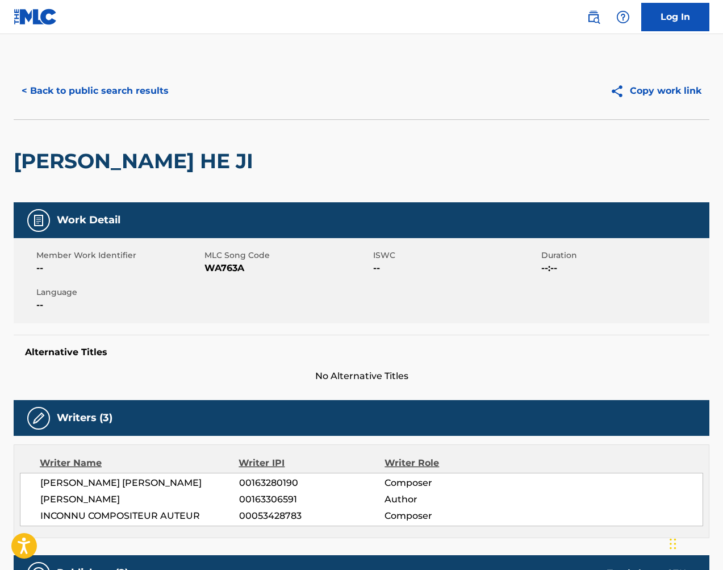
click at [124, 158] on h2 "[PERSON_NAME] HE JI" at bounding box center [136, 161] width 245 height 26
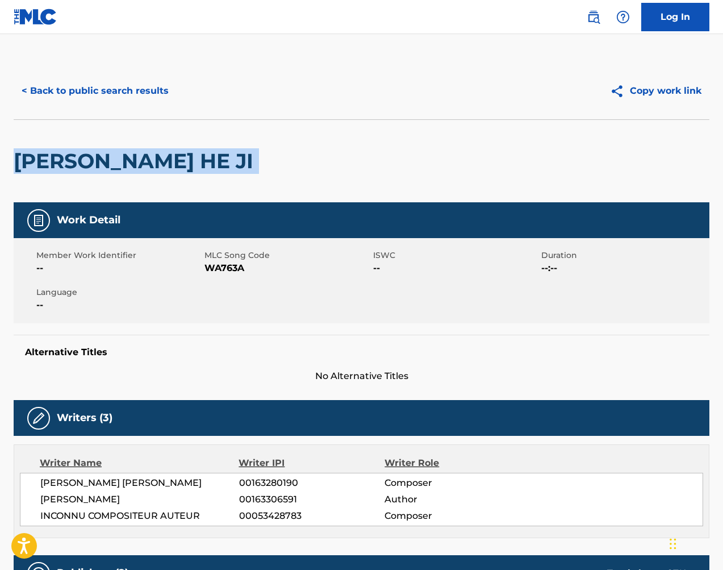
click at [124, 158] on h2 "[PERSON_NAME] HE JI" at bounding box center [136, 161] width 245 height 26
copy div "[PERSON_NAME] HE JI"
